Goal: Information Seeking & Learning: Check status

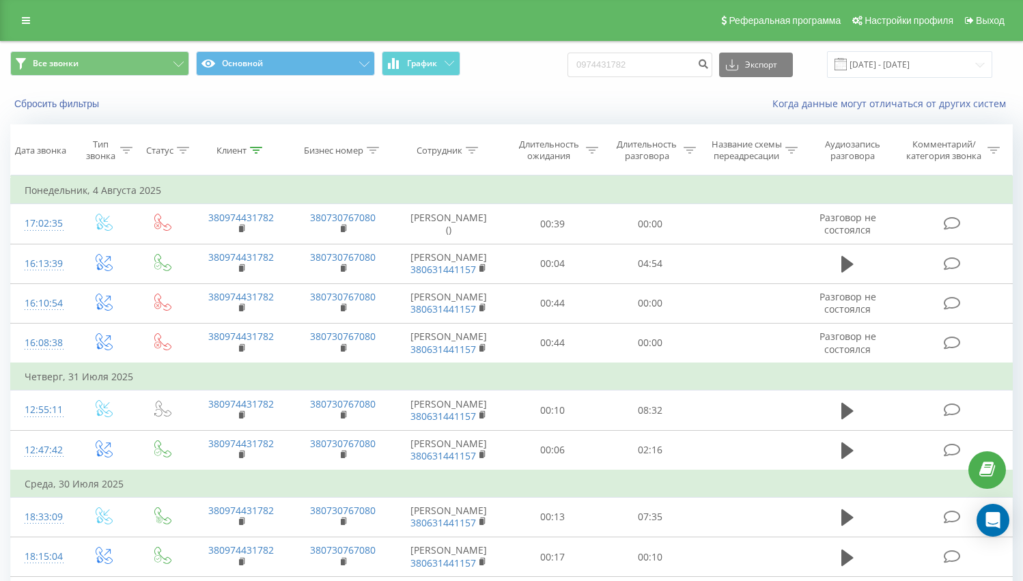
drag, startPoint x: 19, startPoint y: 18, endPoint x: 49, endPoint y: 48, distance: 42.5
click at [19, 18] on link at bounding box center [26, 20] width 25 height 19
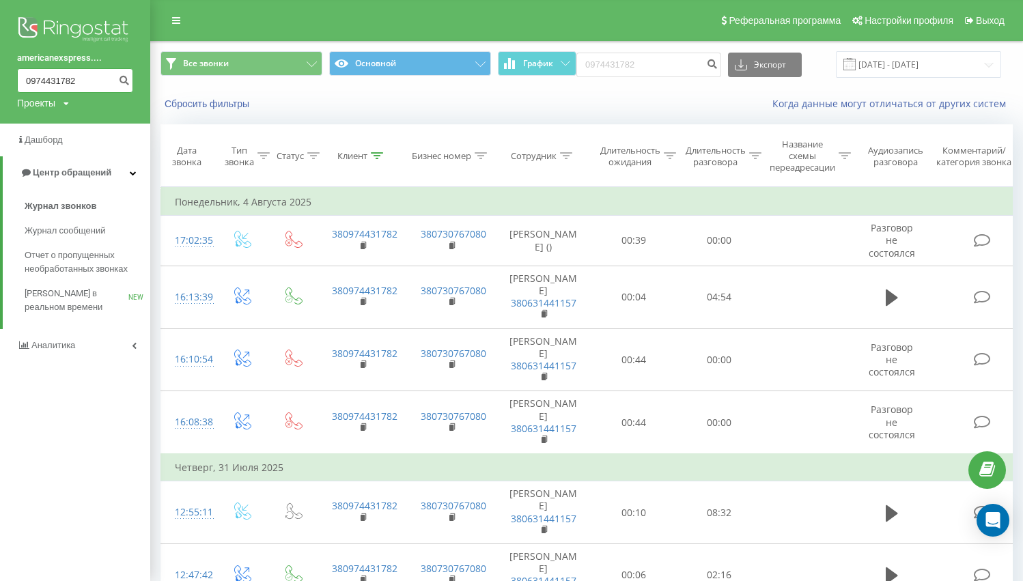
drag, startPoint x: 93, startPoint y: 85, endPoint x: 2, endPoint y: 70, distance: 92.1
click at [0, 70] on div "americanexspress.... 0974431782 Проекты [DOMAIN_NAME]" at bounding box center [75, 62] width 150 height 124
paste input "380990769259"
drag, startPoint x: 36, startPoint y: 76, endPoint x: 55, endPoint y: 83, distance: 20.3
click at [36, 76] on input "380990769259" at bounding box center [75, 80] width 116 height 25
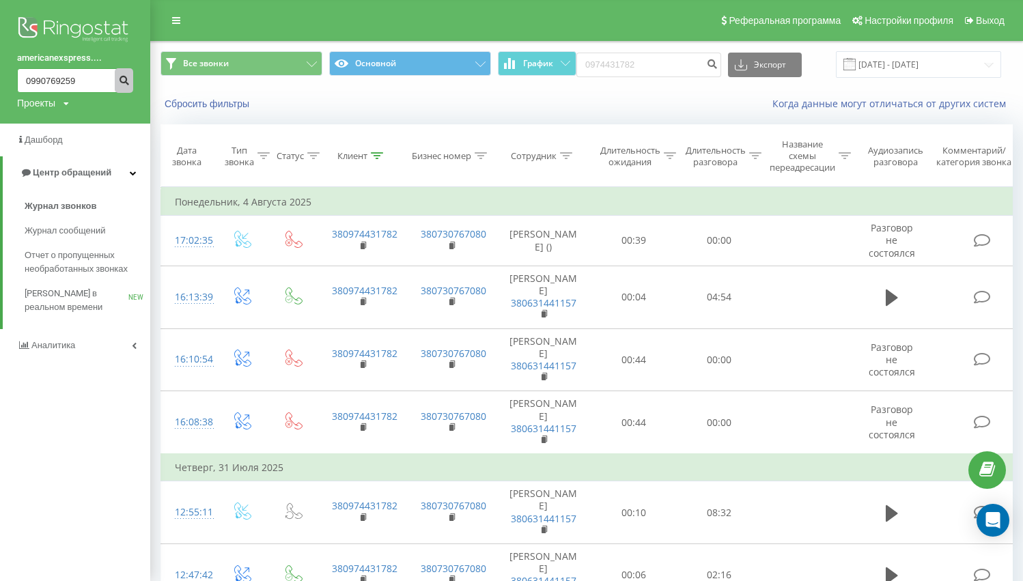
type input "0990769259"
click at [128, 83] on icon "submit" at bounding box center [124, 78] width 12 height 8
